Goal: Find specific page/section: Find specific page/section

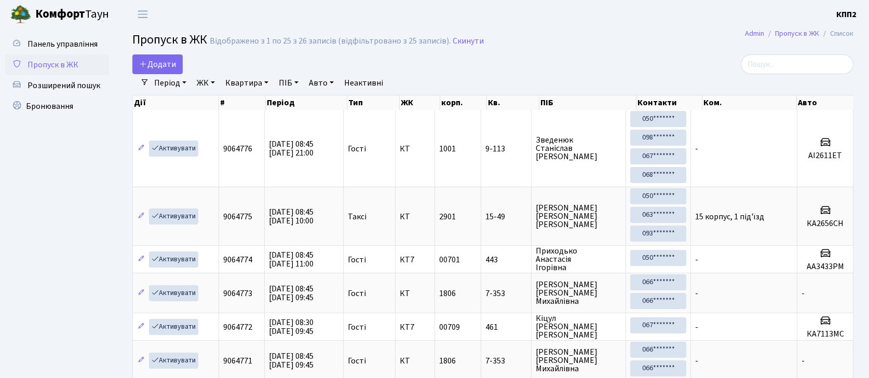
select select "25"
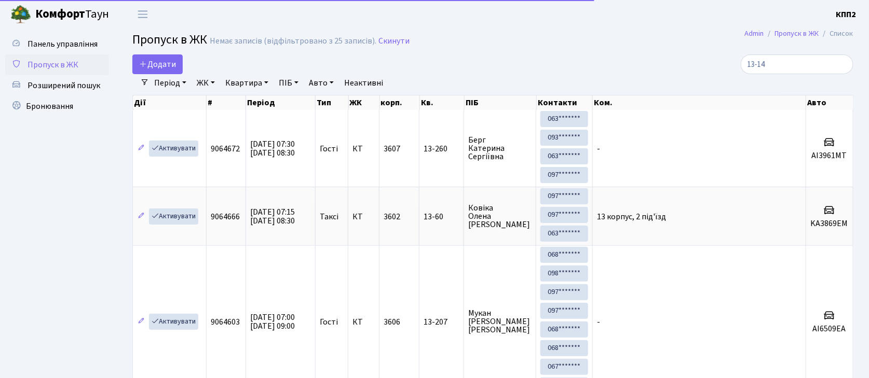
type input "13-141"
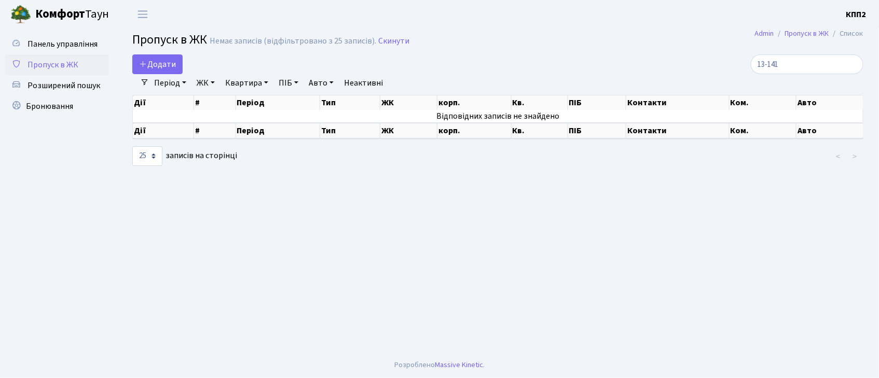
click at [855, 67] on input "13-141" at bounding box center [807, 64] width 113 height 20
click at [851, 63] on input "13-141" at bounding box center [807, 64] width 113 height 20
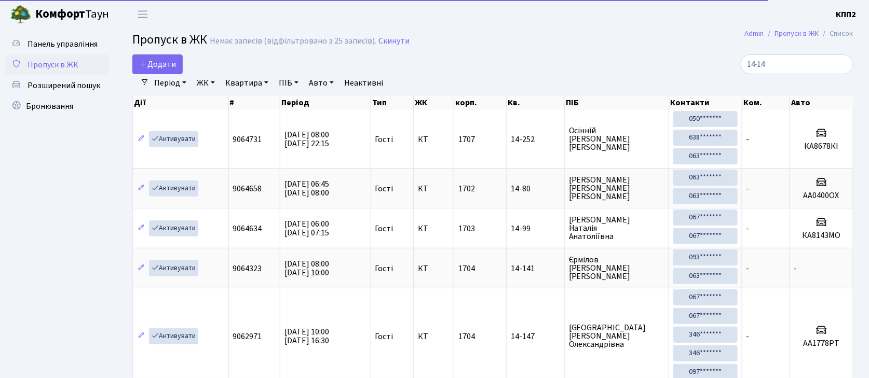
type input "14-141"
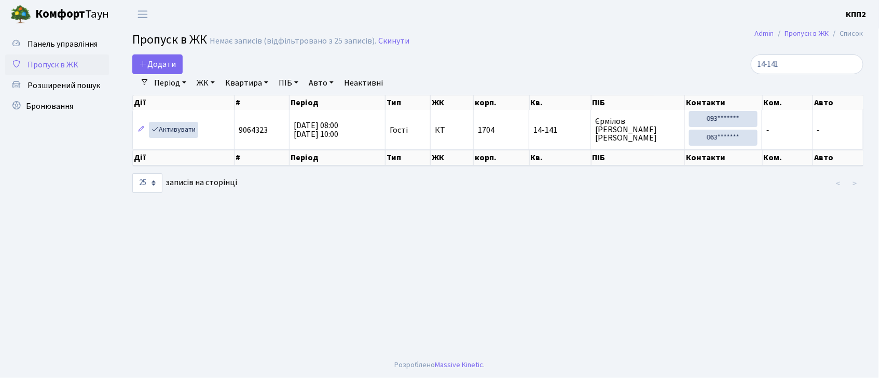
click at [852, 66] on input "14-141" at bounding box center [807, 64] width 113 height 20
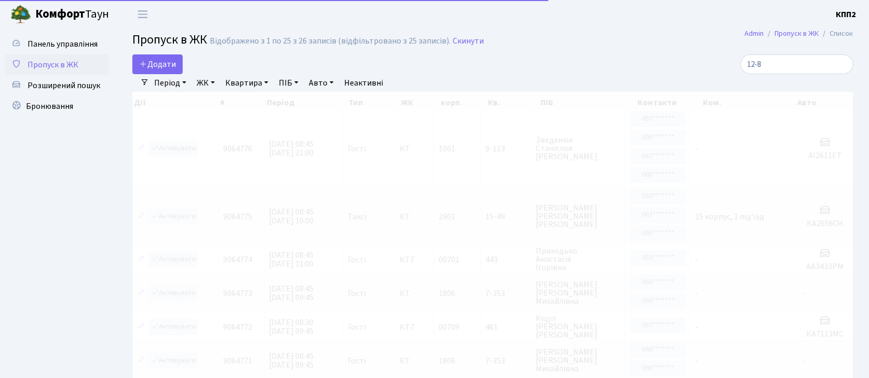
type input "12-85"
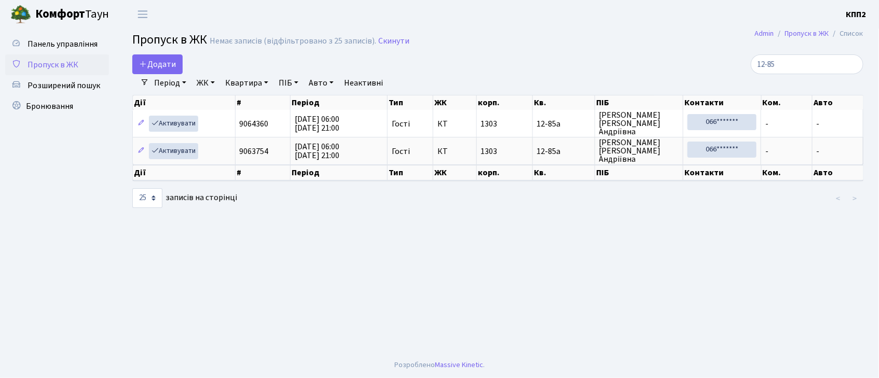
click at [853, 67] on input "12-85" at bounding box center [807, 64] width 113 height 20
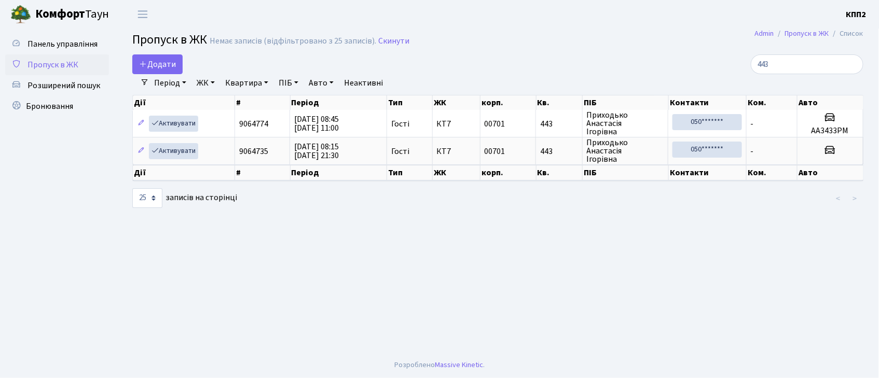
type input "443"
click at [50, 62] on span "Пропуск в ЖК" at bounding box center [53, 64] width 51 height 11
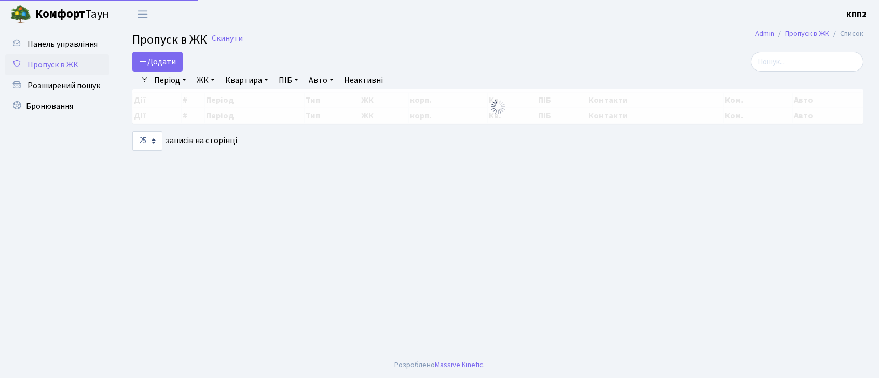
select select "25"
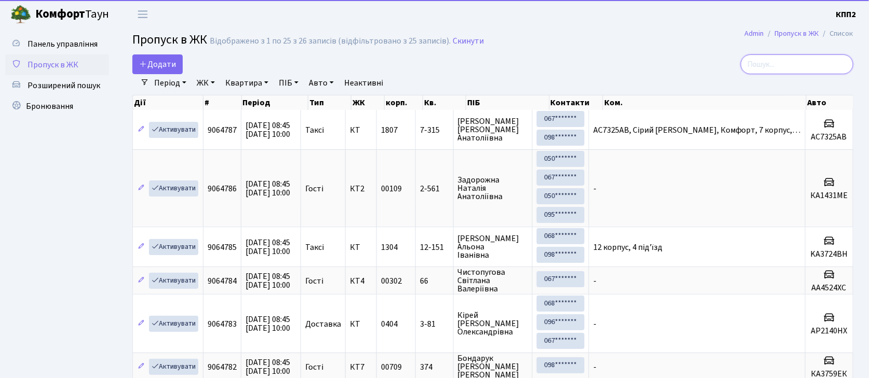
click at [800, 65] on input "search" at bounding box center [796, 64] width 113 height 20
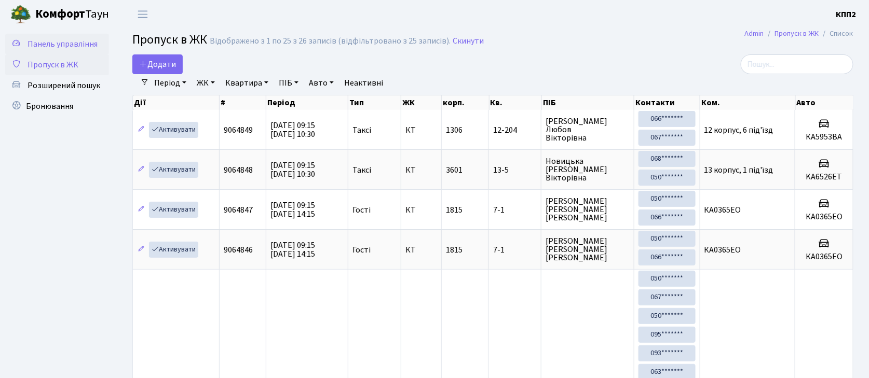
click at [59, 42] on span "Панель управління" at bounding box center [63, 43] width 70 height 11
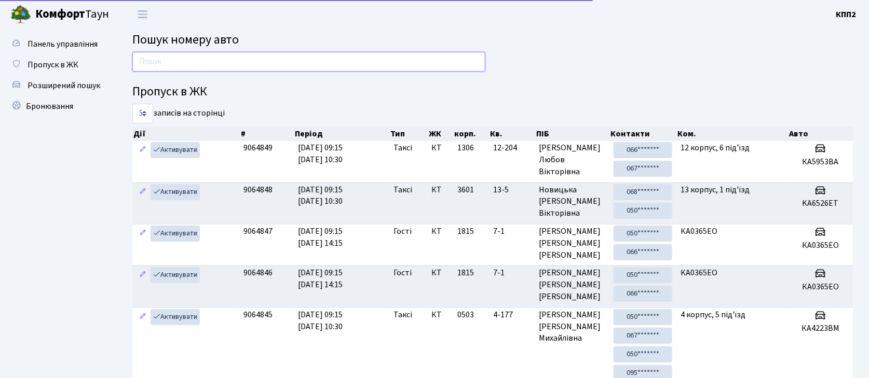
click at [173, 63] on input "text" at bounding box center [308, 62] width 353 height 20
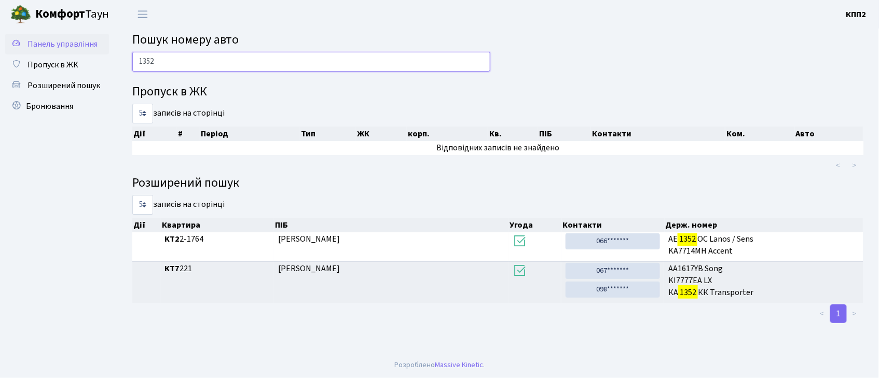
type input "1352"
click at [79, 39] on span "Панель управління" at bounding box center [63, 43] width 70 height 11
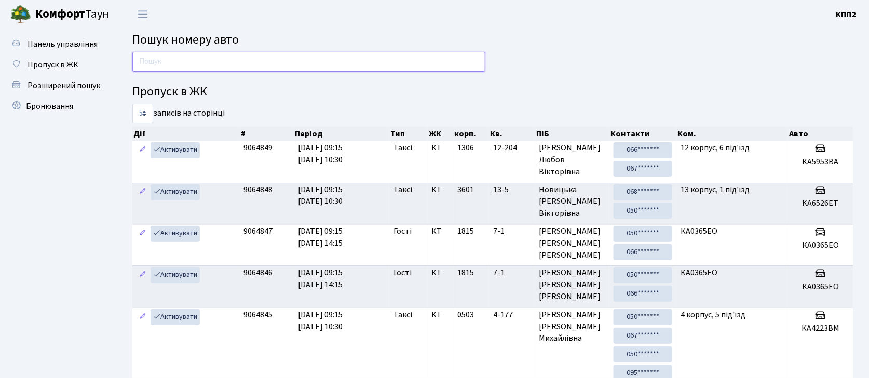
click at [154, 64] on input "text" at bounding box center [308, 62] width 353 height 20
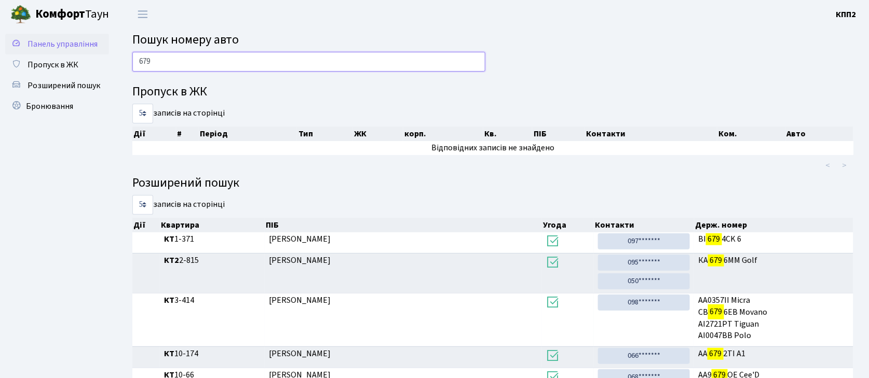
type input "679"
click at [74, 40] on span "Панель управління" at bounding box center [63, 43] width 70 height 11
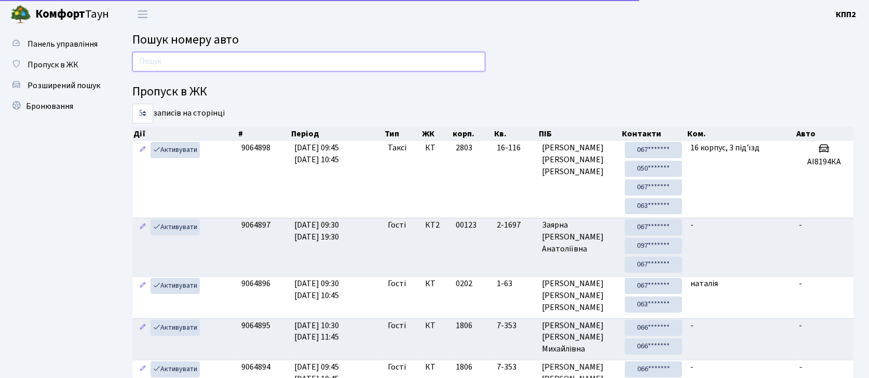
click at [147, 65] on input "text" at bounding box center [308, 62] width 353 height 20
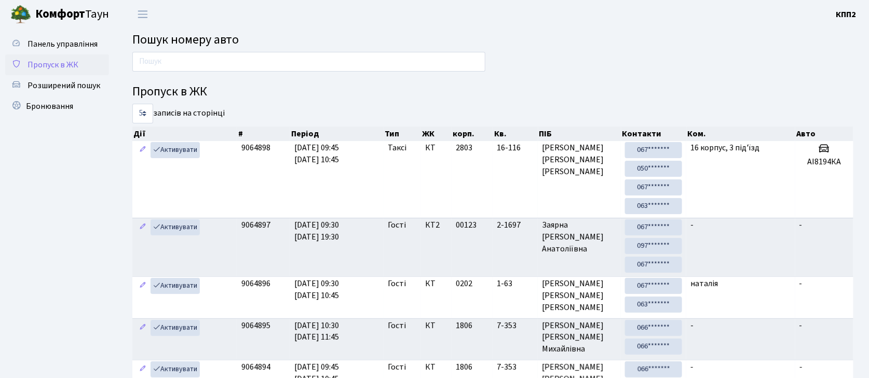
click at [54, 60] on span "Пропуск в ЖК" at bounding box center [53, 64] width 51 height 11
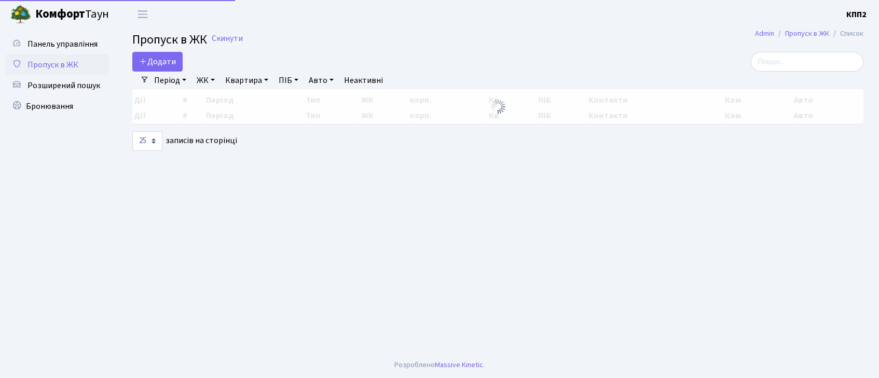
select select "25"
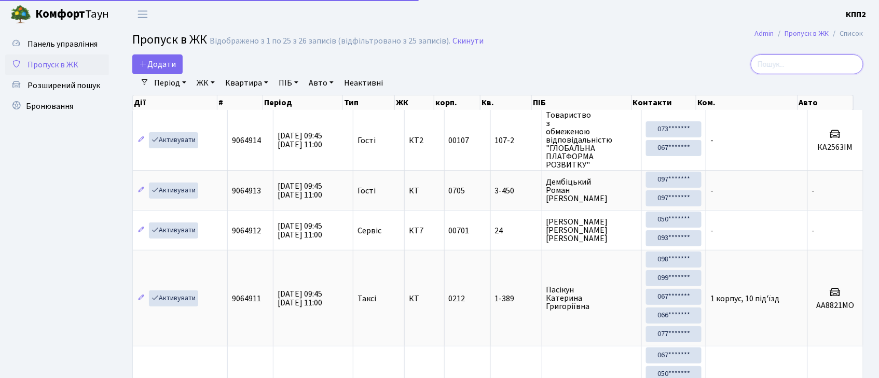
click at [789, 68] on input "search" at bounding box center [807, 64] width 113 height 20
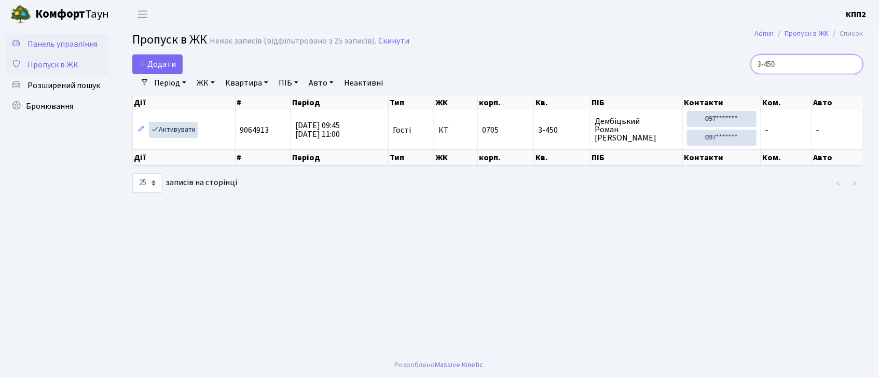
type input "3-450"
click at [65, 46] on span "Панель управління" at bounding box center [63, 43] width 70 height 11
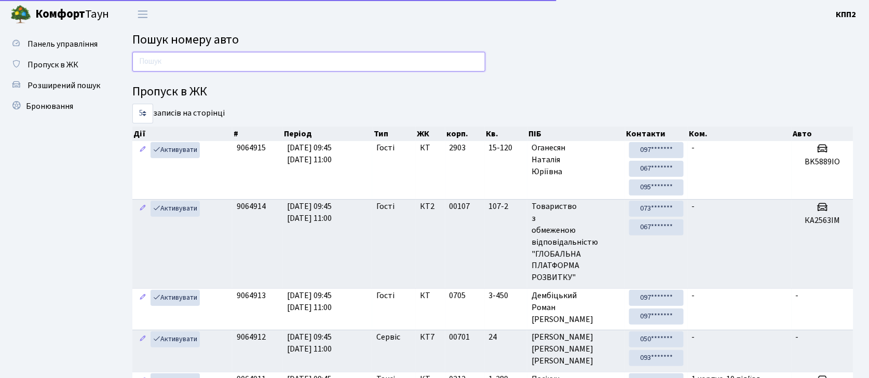
click at [162, 60] on input "text" at bounding box center [308, 62] width 353 height 20
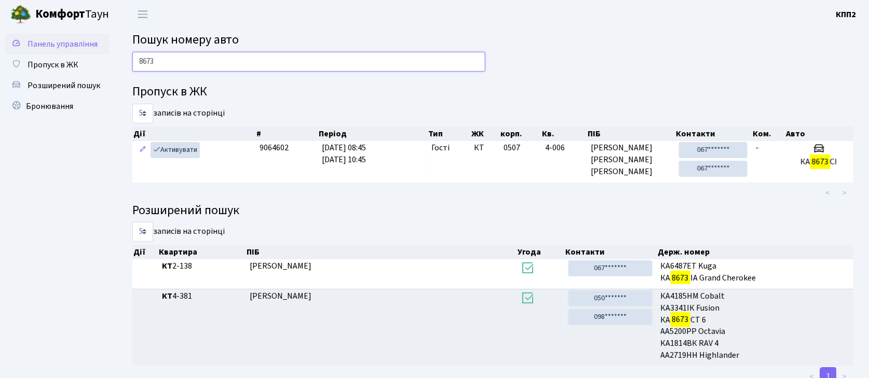
type input "8673"
click at [61, 46] on span "Панель управління" at bounding box center [63, 43] width 70 height 11
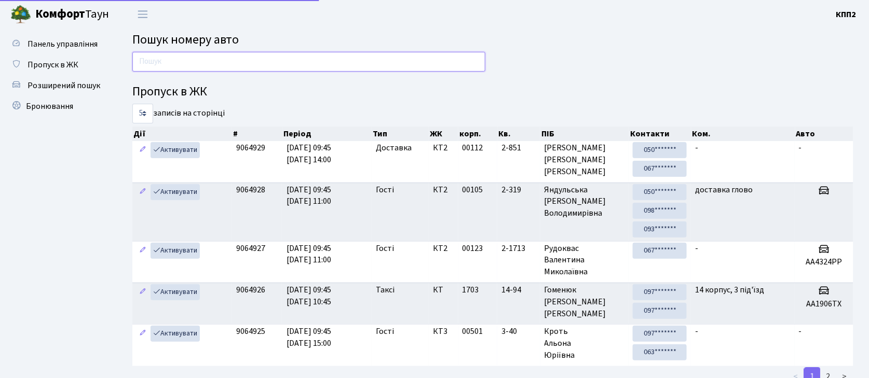
drag, startPoint x: 0, startPoint y: 0, endPoint x: 158, endPoint y: 62, distance: 170.1
click at [158, 62] on input "text" at bounding box center [308, 62] width 353 height 20
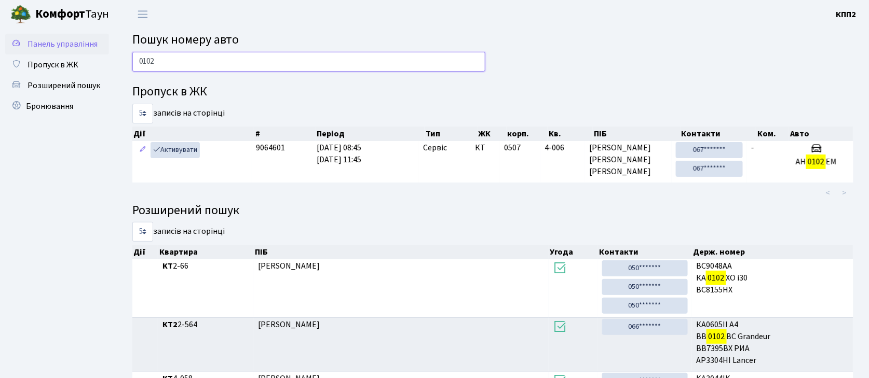
type input "0102"
click at [81, 38] on span "Панель управління" at bounding box center [63, 43] width 70 height 11
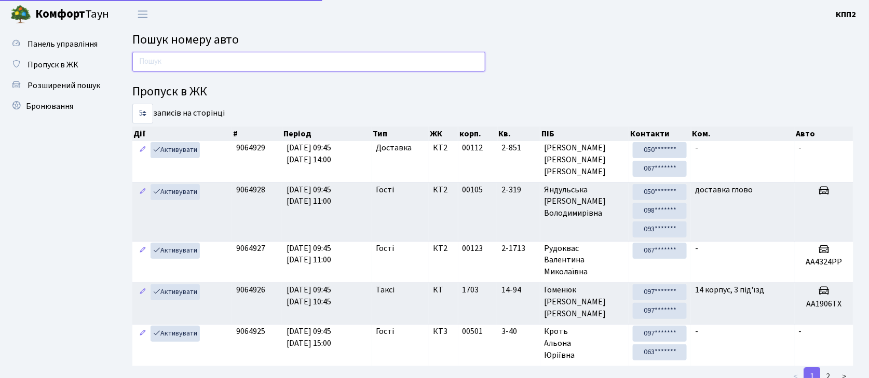
click at [161, 66] on input "text" at bounding box center [308, 62] width 353 height 20
